Goal: Task Accomplishment & Management: Use online tool/utility

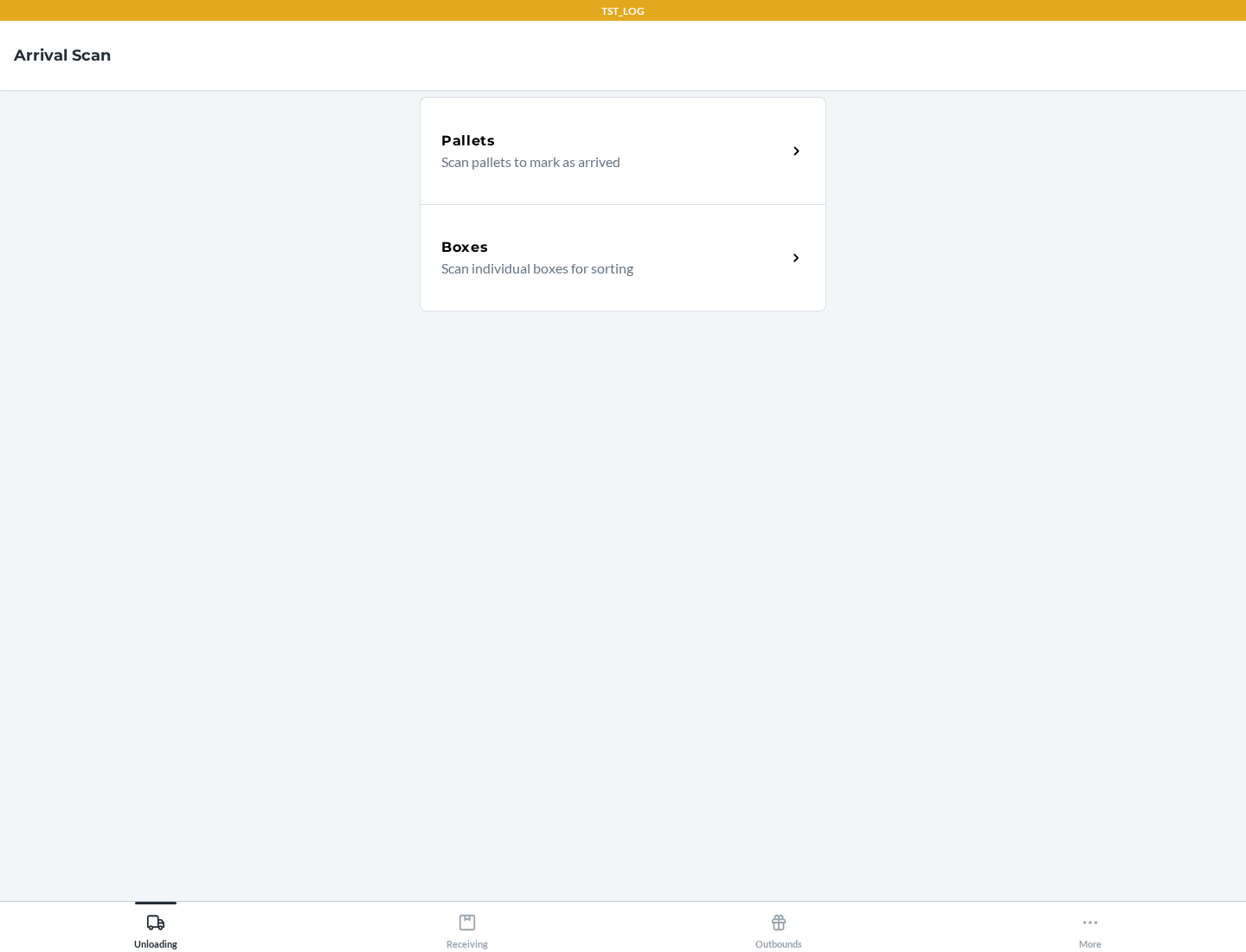
click at [613, 248] on div "Boxes" at bounding box center [614, 247] width 345 height 21
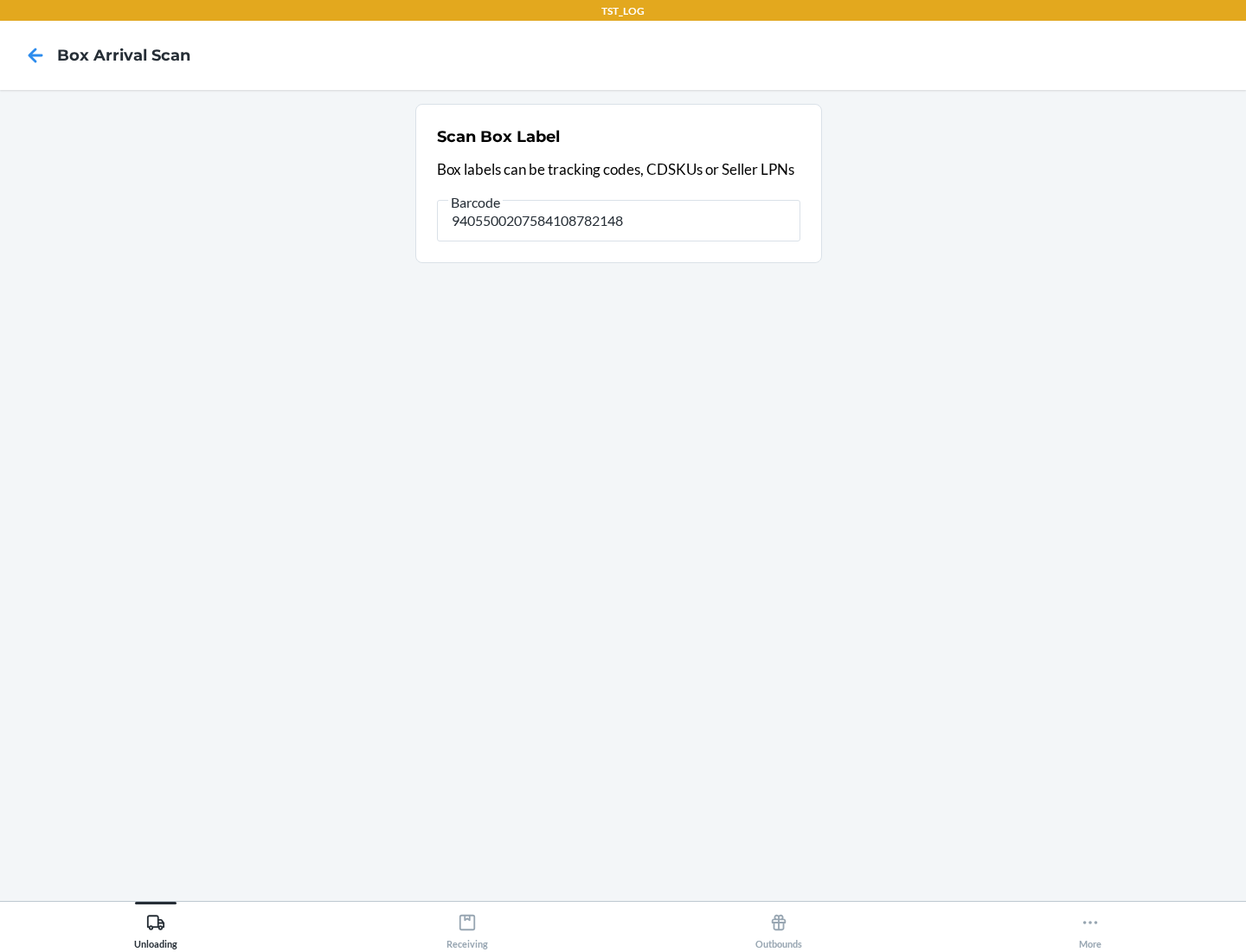
type input "9405500207584108782148"
